Goal: Task Accomplishment & Management: Use online tool/utility

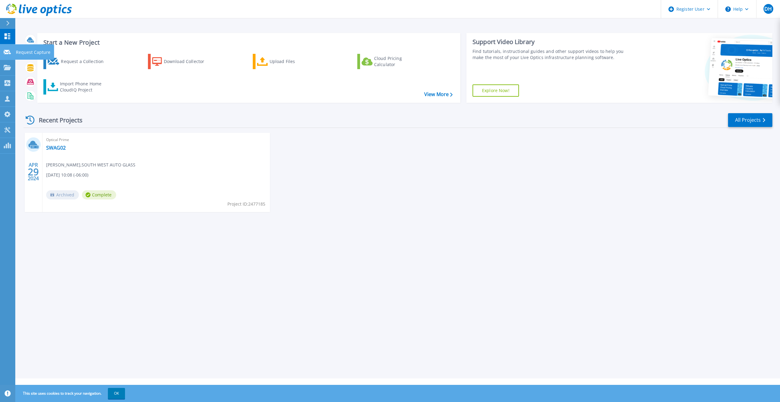
click at [2, 50] on link "Request Capture Request Capture" at bounding box center [7, 52] width 15 height 16
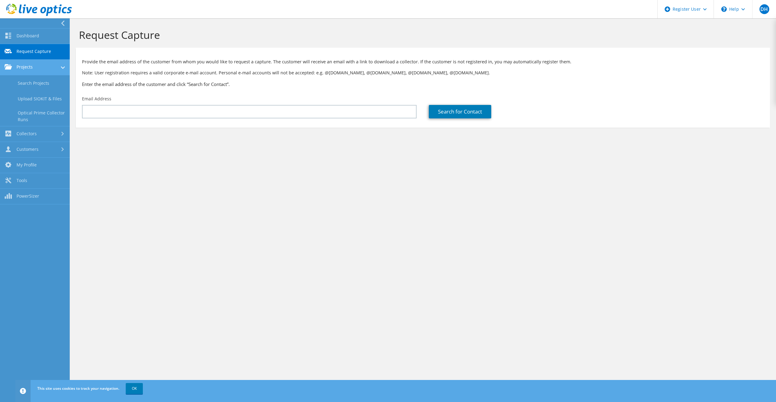
click at [42, 68] on link "Projects" at bounding box center [35, 68] width 70 height 16
click at [32, 89] on link "Collectors" at bounding box center [35, 83] width 70 height 16
click at [37, 97] on link "Download Collector" at bounding box center [35, 99] width 70 height 16
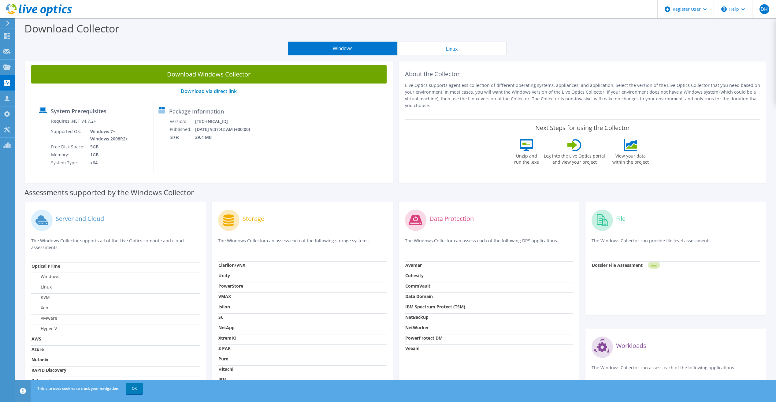
click at [9, 22] on icon at bounding box center [8, 23] width 5 height 6
